Goal: Task Accomplishment & Management: Manage account settings

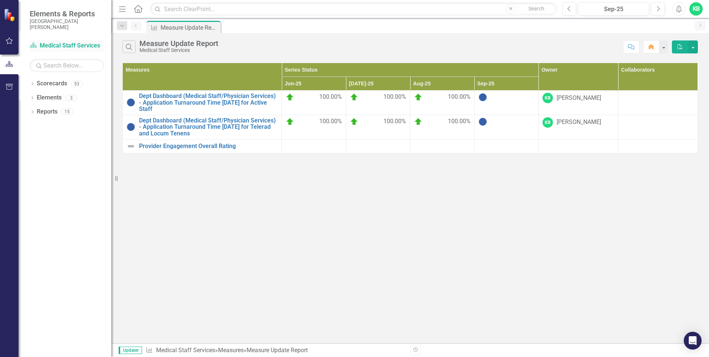
click at [56, 47] on link "Scorecard Medical Staff Services" at bounding box center [67, 46] width 74 height 9
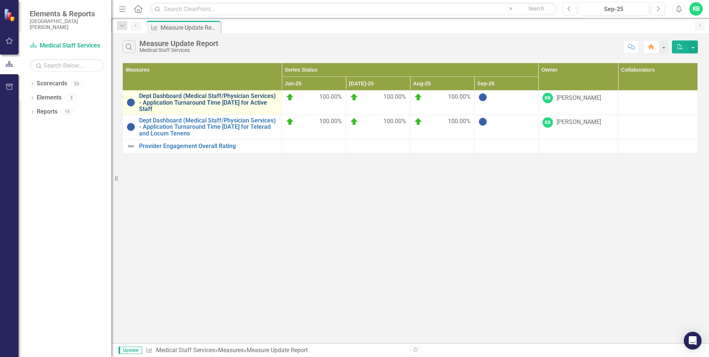
click at [199, 104] on link "Dept Dashboard (Medical Staff/Physician Services) - Application Turnaround Time…" at bounding box center [208, 103] width 139 height 20
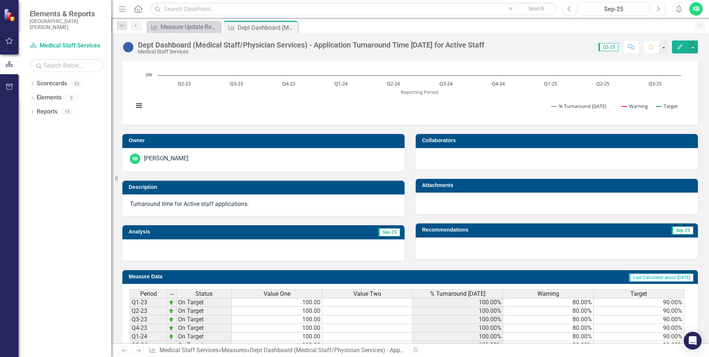
scroll to position [150, 0]
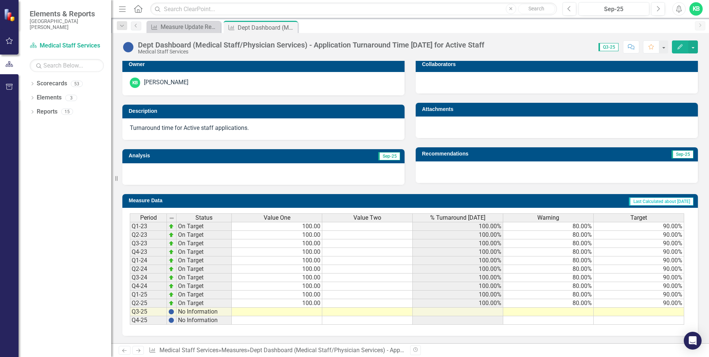
click at [300, 308] on td at bounding box center [277, 311] width 90 height 9
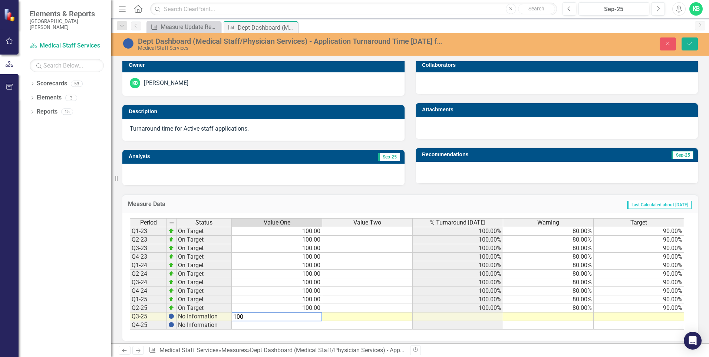
click at [435, 333] on div "Period Status Value One Value Two % Turnaround [DATE] Warning Target Q1-23 On T…" at bounding box center [409, 276] width 575 height 128
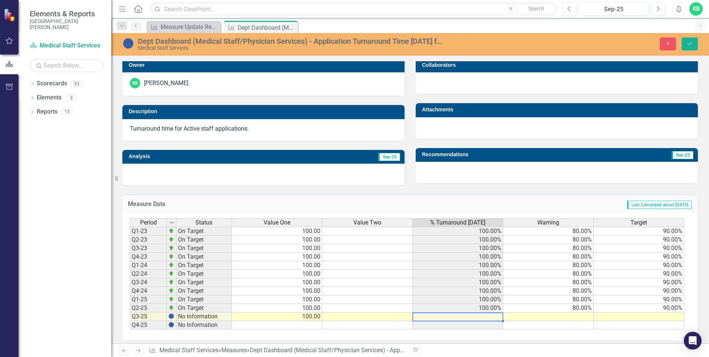
click at [495, 318] on td at bounding box center [458, 316] width 90 height 9
click at [130, 320] on div "Period Status Value One Value Two % Turnaround [DATE] Warning Target Q1-23 On T…" at bounding box center [130, 273] width 0 height 111
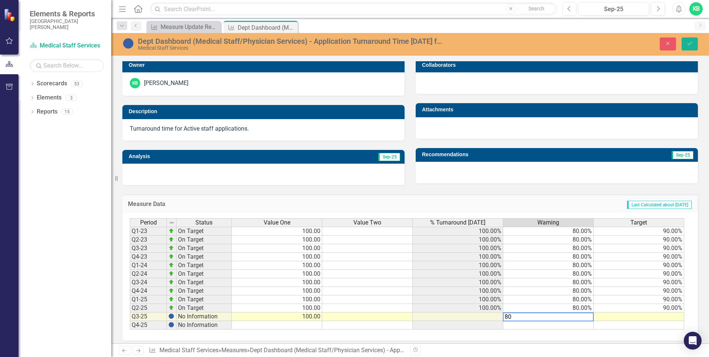
click at [565, 338] on div "Period Status Value One Value Two % Turnaround [DATE] Warning Target Q1-23 On T…" at bounding box center [409, 276] width 575 height 128
click at [636, 317] on td at bounding box center [639, 316] width 90 height 9
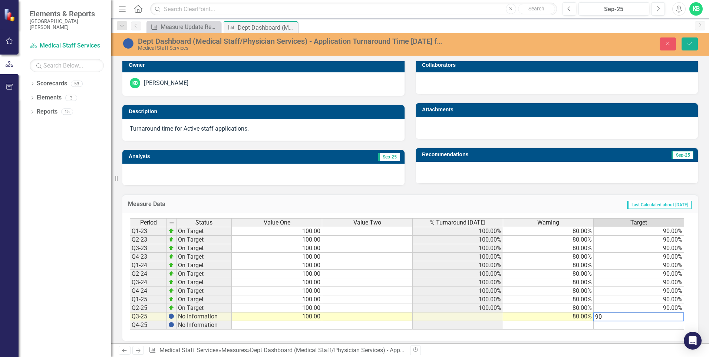
type textarea "90"
click at [597, 328] on td at bounding box center [639, 325] width 90 height 9
click at [495, 314] on td at bounding box center [458, 316] width 90 height 9
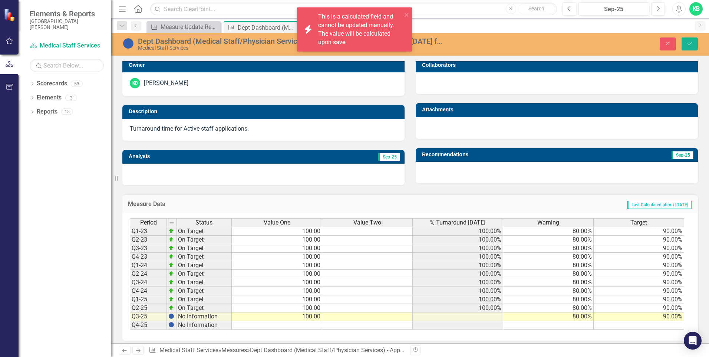
click at [491, 342] on div "Dept Dashboard (Medical Staff/Physician Services) - Application Turnaround Time…" at bounding box center [410, 125] width 598 height 446
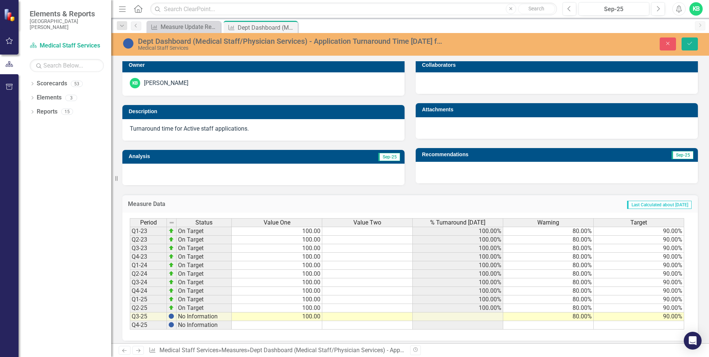
click at [485, 330] on div "Period Status Value One Value Two % Turnaround [DATE] Warning Target Q1-23 On T…" at bounding box center [409, 276] width 575 height 128
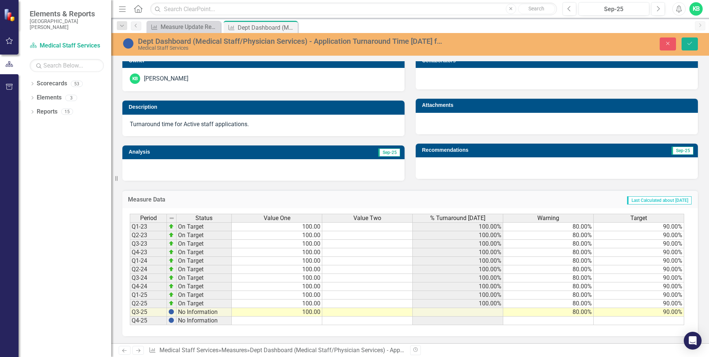
scroll to position [43, 0]
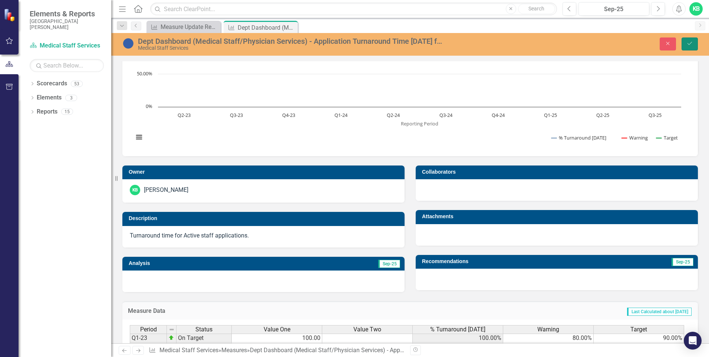
click at [689, 43] on icon "Save" at bounding box center [689, 43] width 7 height 5
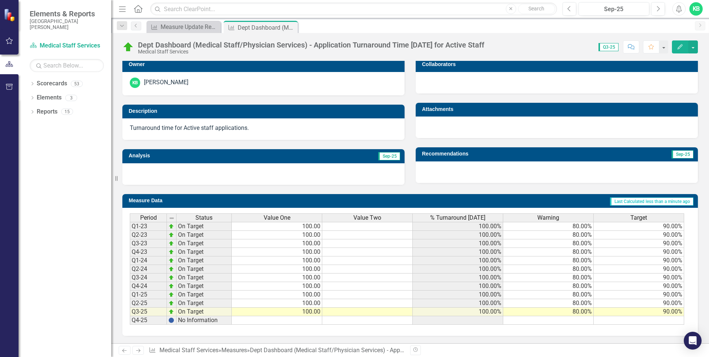
scroll to position [39, 0]
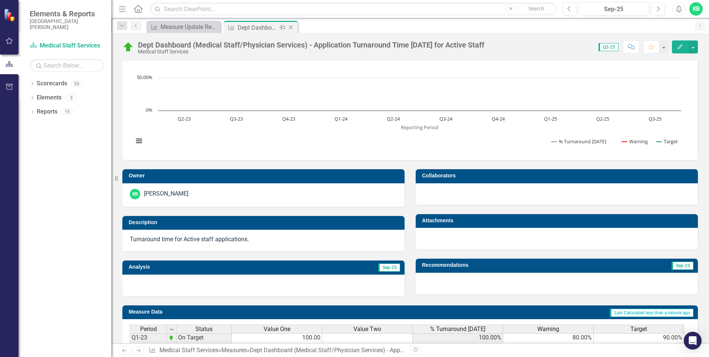
click at [257, 27] on div "Dept Dashboard (Medical Staff/Physician Services) - Application Turnaround Time…" at bounding box center [258, 27] width 40 height 9
click at [63, 43] on link "Scorecard Medical Staff Services" at bounding box center [67, 46] width 74 height 9
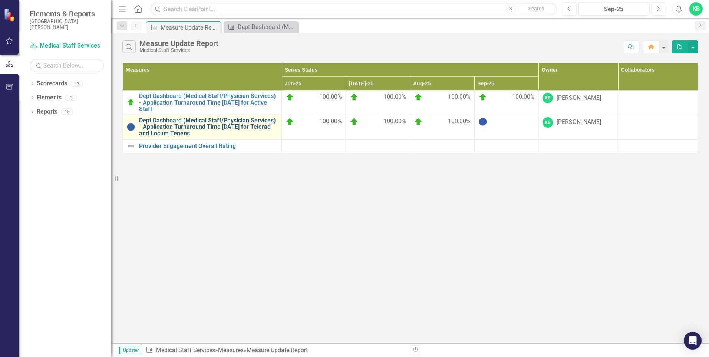
click at [231, 126] on link "Dept Dashboard (Medical Staff/Physician Services) - Application Turnaround Time…" at bounding box center [208, 127] width 139 height 20
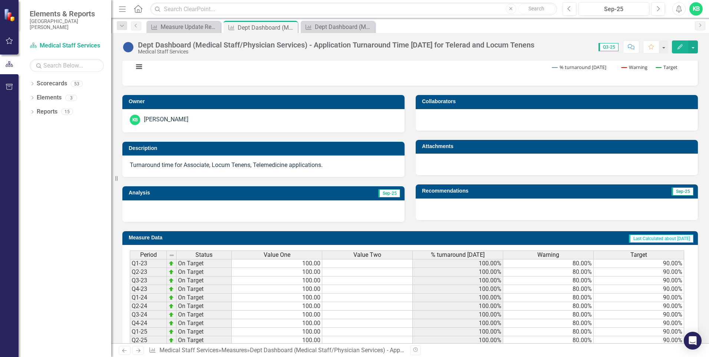
scroll to position [150, 0]
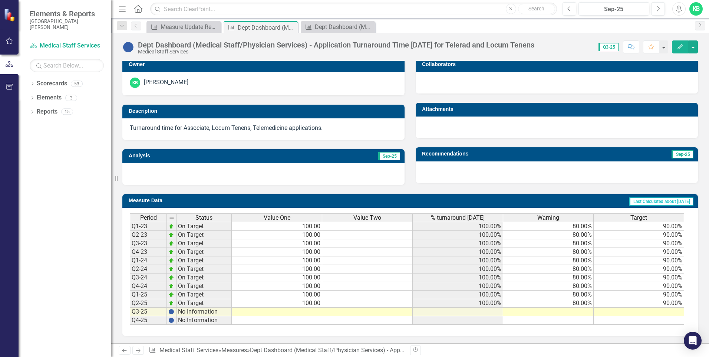
click at [296, 313] on td at bounding box center [277, 311] width 90 height 9
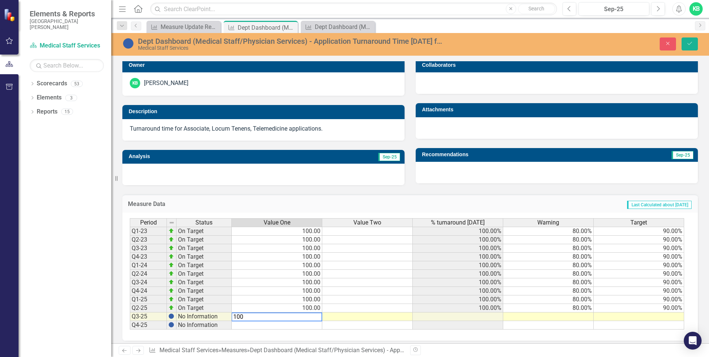
type textarea "100"
click at [522, 328] on td at bounding box center [548, 325] width 90 height 9
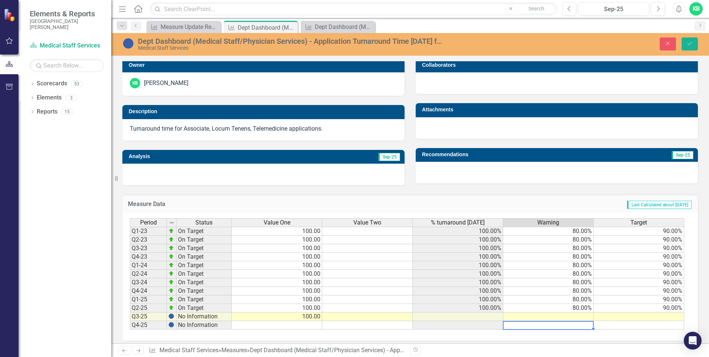
click at [534, 317] on td at bounding box center [548, 316] width 90 height 9
click at [567, 319] on textarea "80" at bounding box center [548, 316] width 91 height 9
type textarea "80"
click at [643, 325] on td at bounding box center [639, 325] width 90 height 9
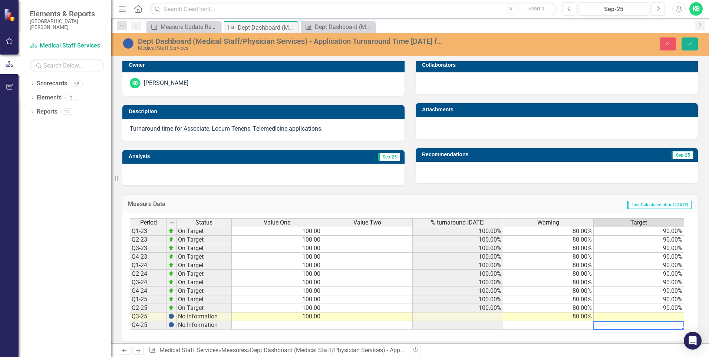
click at [659, 314] on td at bounding box center [639, 316] width 90 height 9
type textarea "90"
click at [634, 331] on div "Period Status Value One Value Two % turnaround [DATE] Warning Target Q1-23 On T…" at bounding box center [409, 276] width 575 height 128
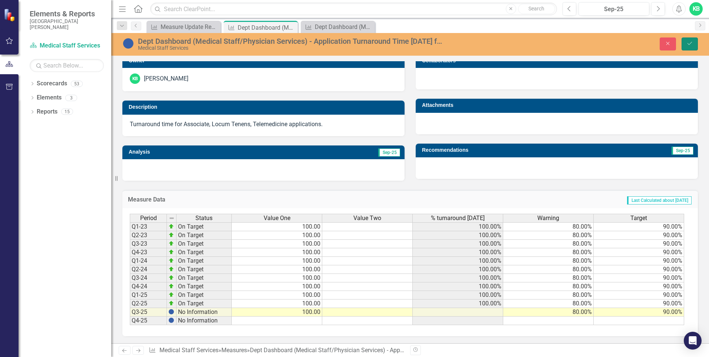
click at [687, 40] on button "Save" at bounding box center [690, 43] width 16 height 13
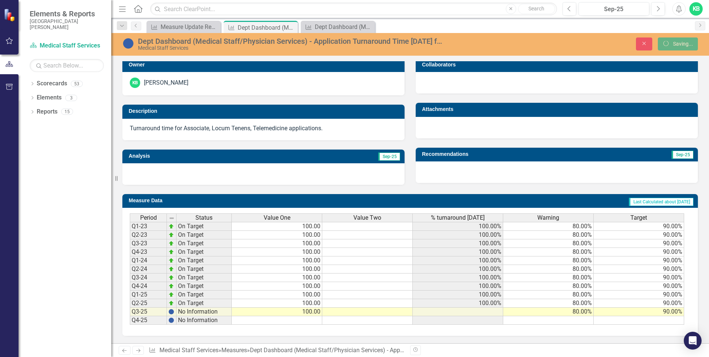
scroll to position [151, 0]
